Goal: Book appointment/travel/reservation

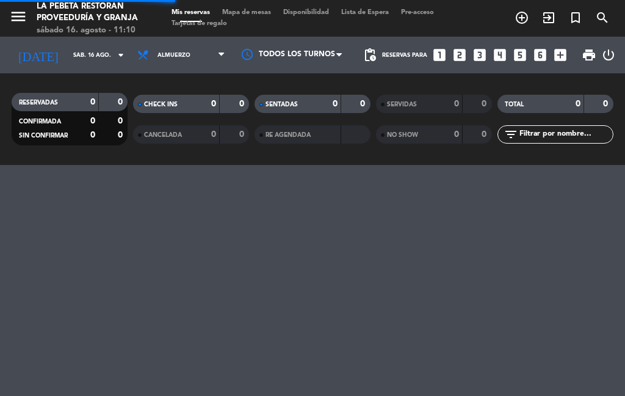
select select "es"
select select "lunch"
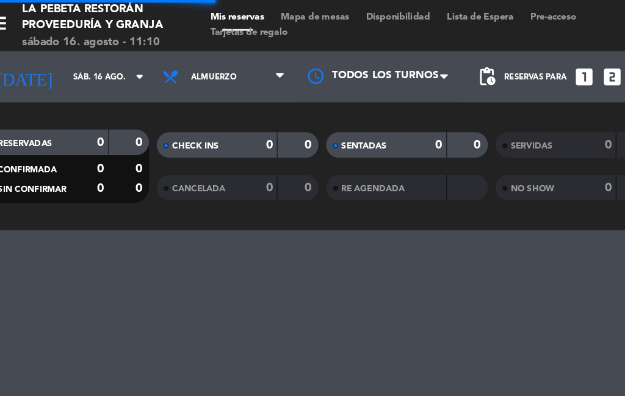
select select "lunch"
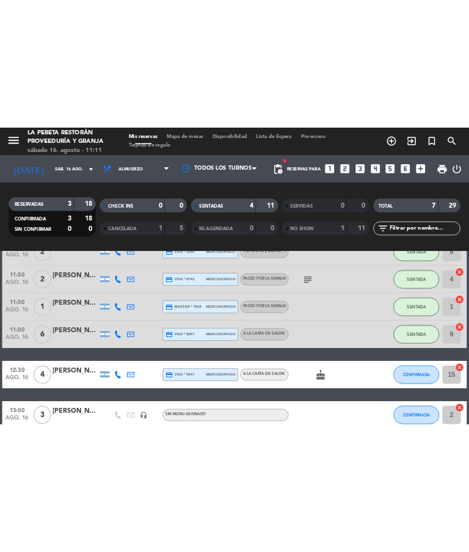
scroll to position [0, 0]
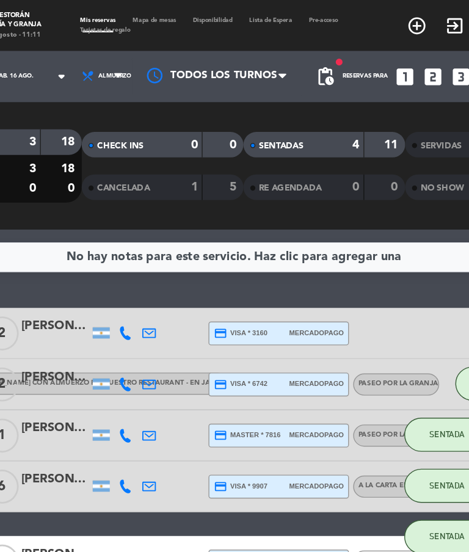
select select "lunch"
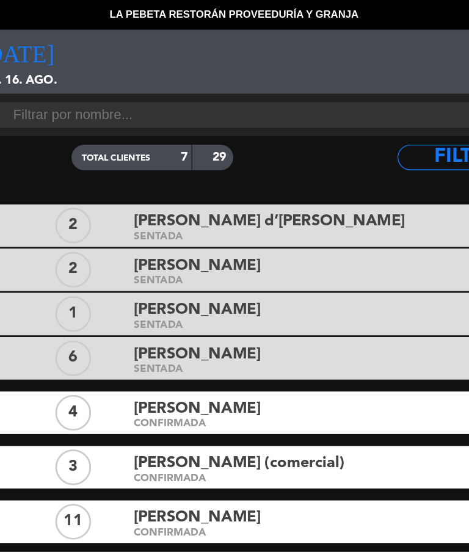
type input "[DATE]"
select select "lunch"
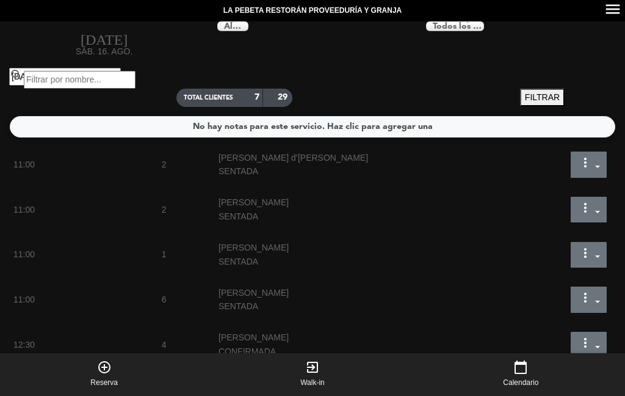
click at [540, 321] on div "11:00 2 [PERSON_NAME] d’[PERSON_NAME] SENTADA more_vert Estado de la reserva [P…" at bounding box center [312, 300] width 607 height 306
select select "lunch"
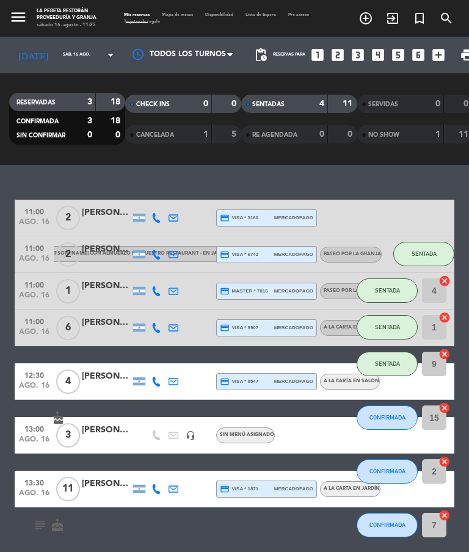
select select "lunch"
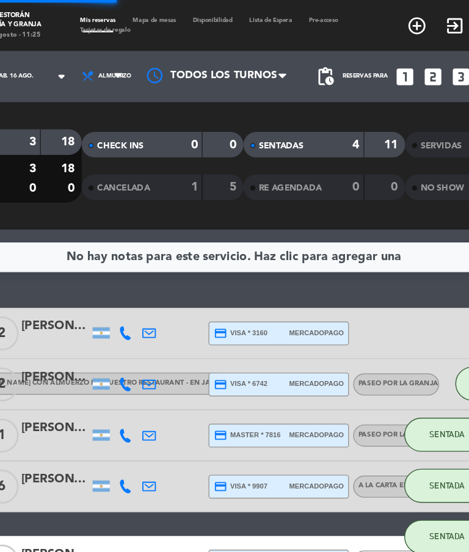
select select "lunch"
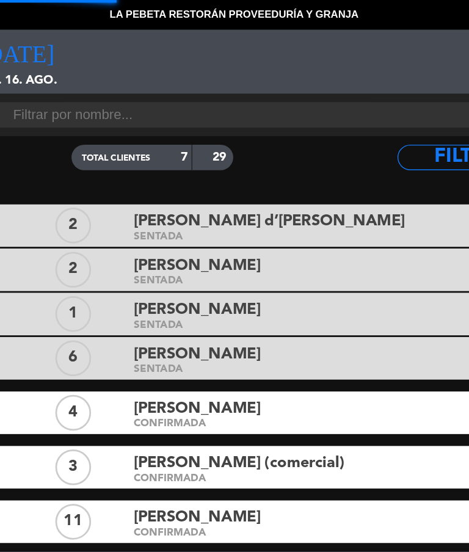
type input "[DATE]"
select select "lunch"
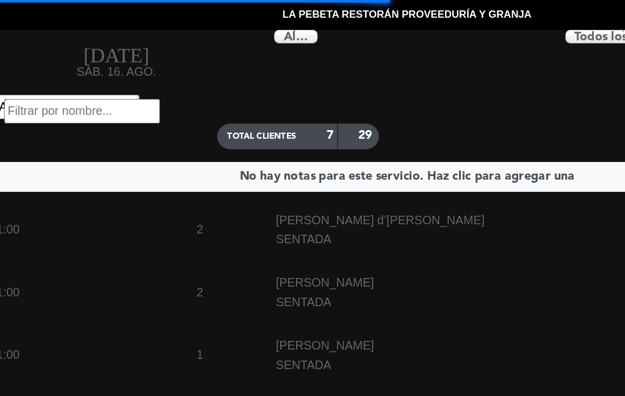
scroll to position [25, 0]
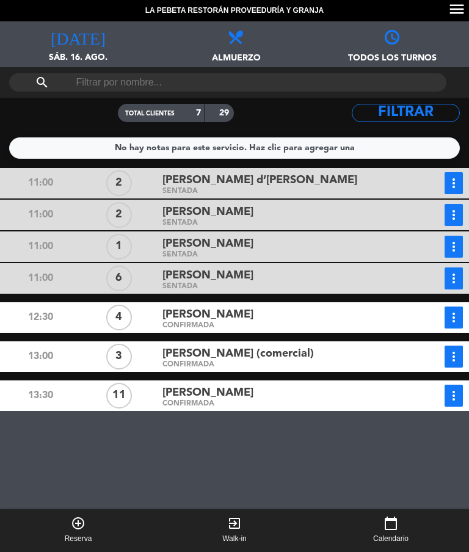
select select "lunch"
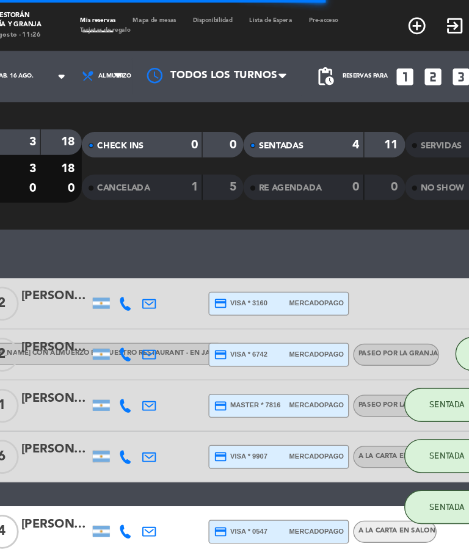
select select "lunch"
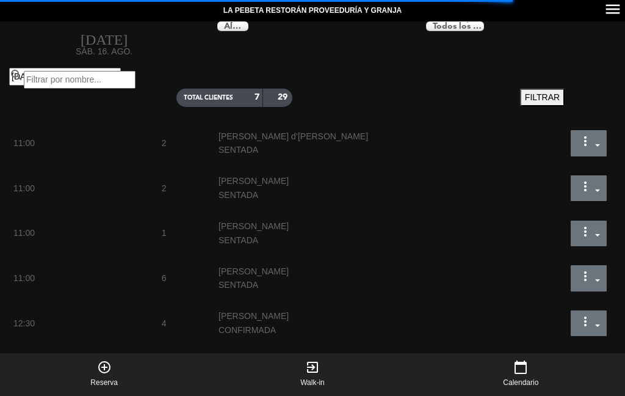
scroll to position [0, 0]
